Goal: Task Accomplishment & Management: Use online tool/utility

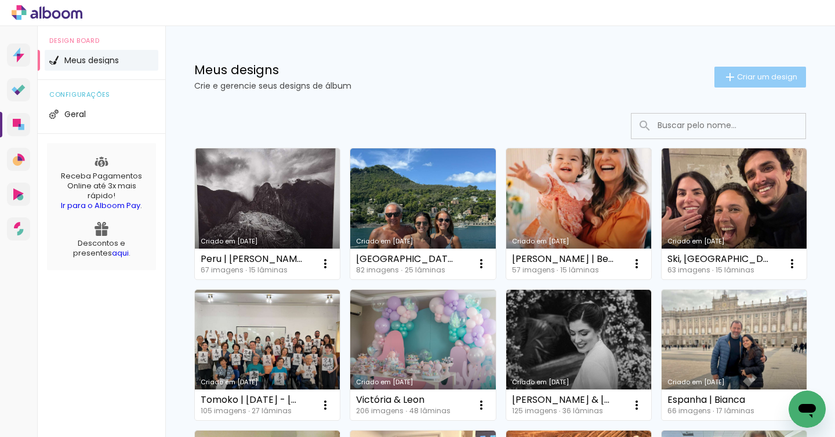
click at [747, 70] on paper-button "Criar um design" at bounding box center [760, 77] width 92 height 21
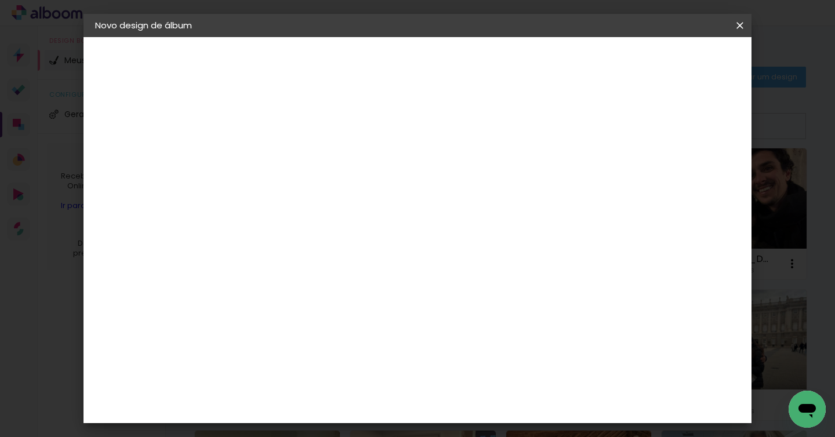
click at [285, 154] on input at bounding box center [285, 156] width 0 height 18
type input "Casamento [PERSON_NAME]"
type paper-input "Casamento [PERSON_NAME]"
click at [335, 44] on header "Informações Dê um título ao seu álbum. Avançar" at bounding box center [284, 71] width 101 height 69
click at [0, 0] on slot "Avançar" at bounding box center [0, 0] width 0 height 0
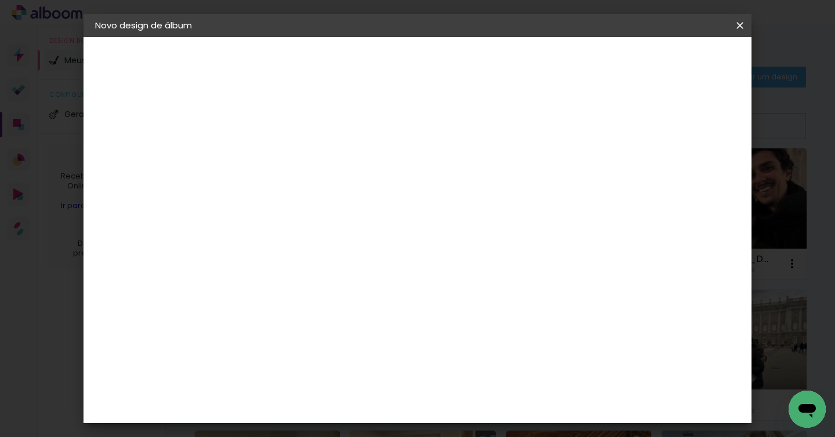
scroll to position [45, 0]
click at [502, 125] on paper-item "Tamanho Livre" at bounding box center [446, 131] width 111 height 26
click at [501, 67] on paper-button "Avançar" at bounding box center [473, 62] width 57 height 20
click at [255, 213] on input "30" at bounding box center [248, 218] width 30 height 17
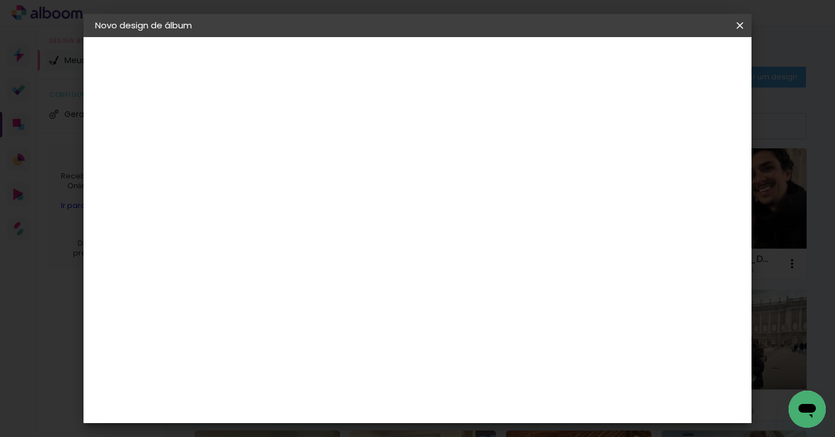
click at [255, 213] on input "30" at bounding box center [248, 218] width 30 height 17
type input "30,48"
type paper-input "30,48"
click at [492, 407] on input "60" at bounding box center [486, 402] width 30 height 17
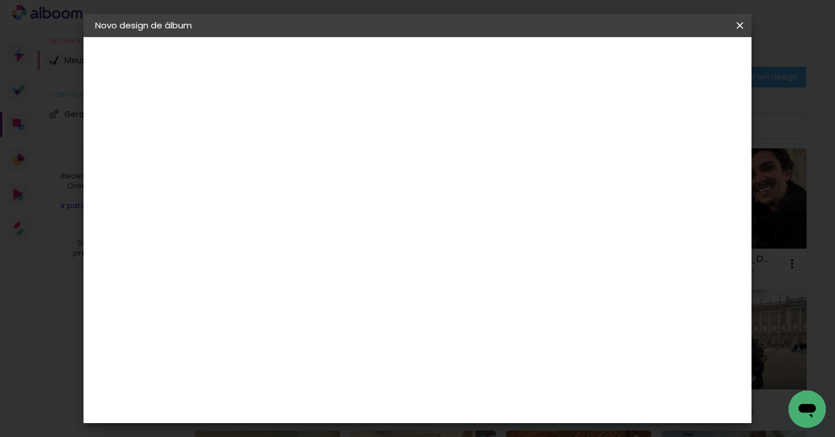
scroll to position [0, 0]
click at [492, 407] on input "60" at bounding box center [486, 402] width 30 height 17
type input "60,4"
type paper-input "60,4"
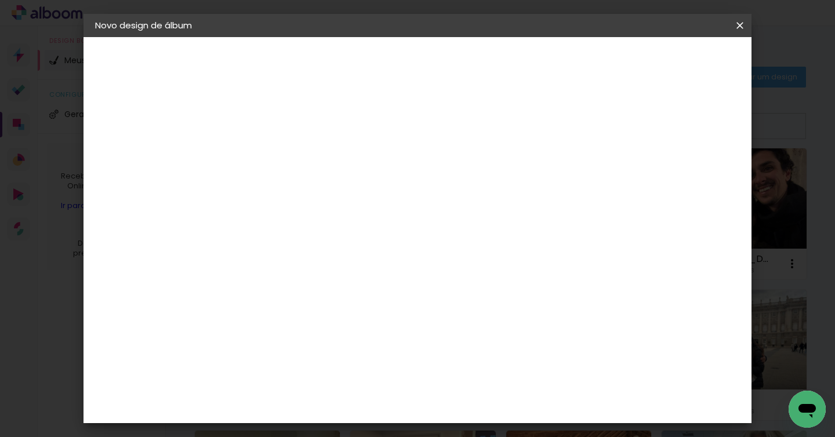
click at [676, 59] on span "Iniciar design" at bounding box center [649, 61] width 53 height 8
